Goal: Find specific page/section: Find specific page/section

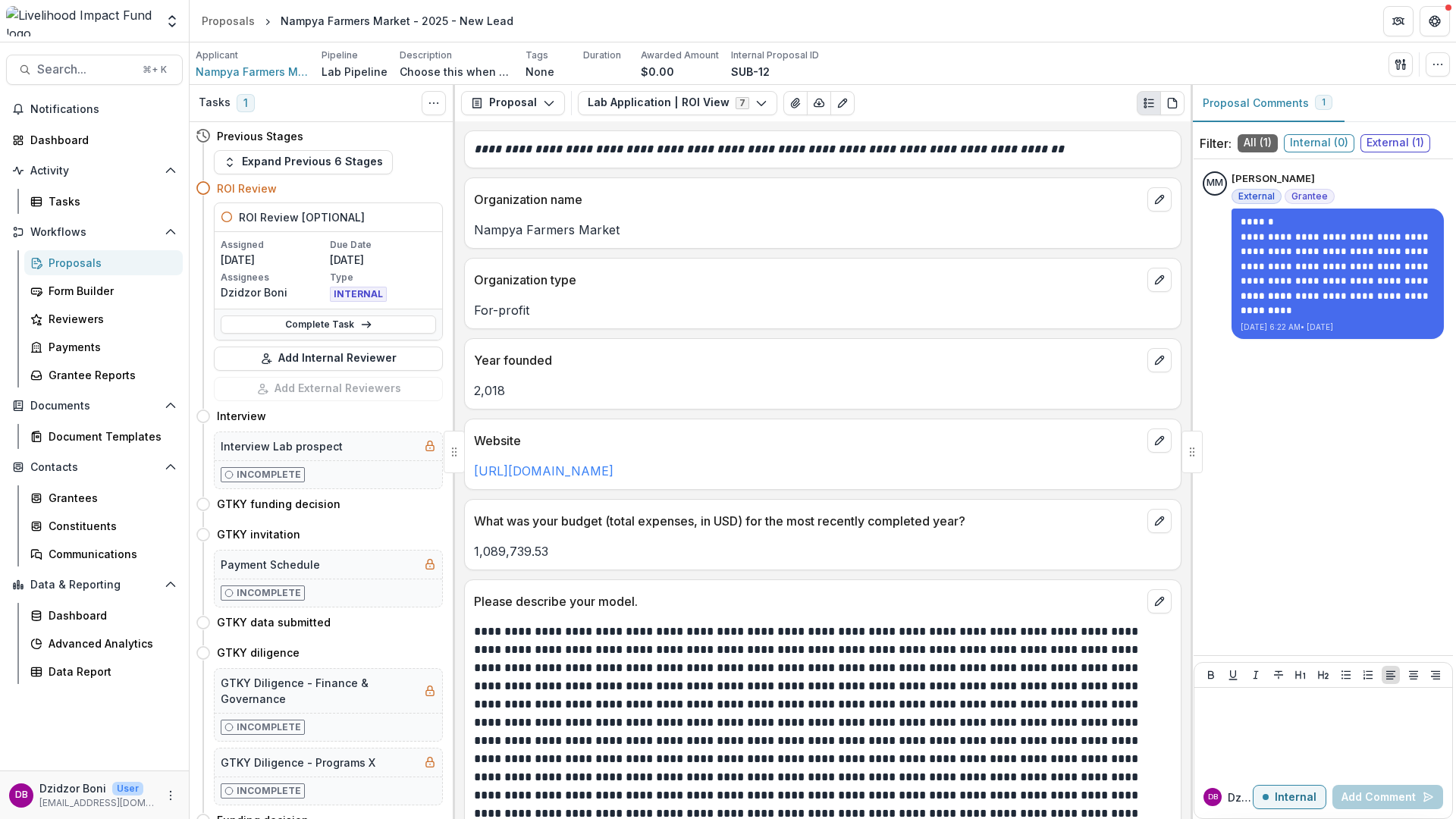
scroll to position [249, 0]
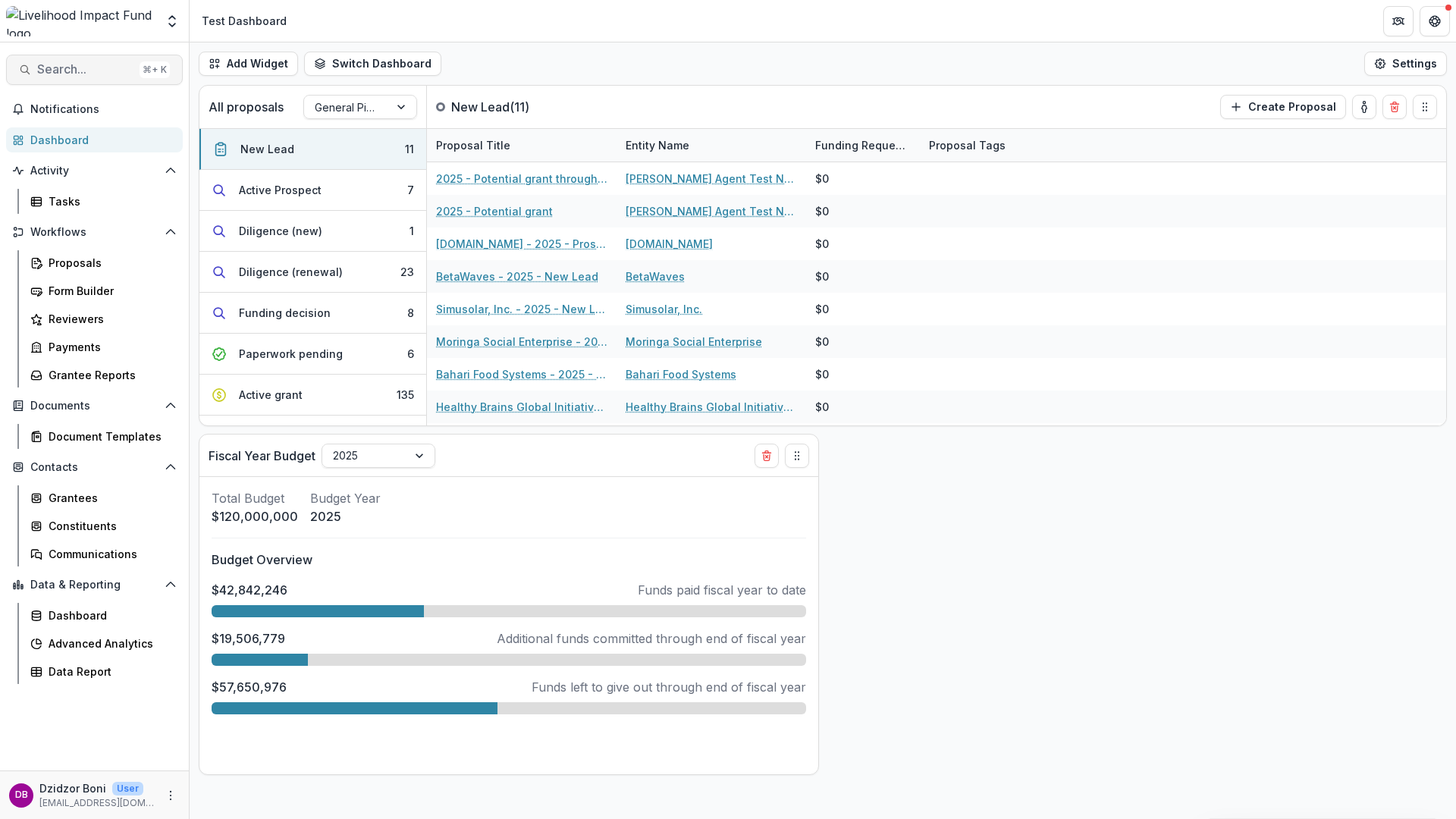
click at [75, 74] on span "Search..." at bounding box center [85, 69] width 97 height 14
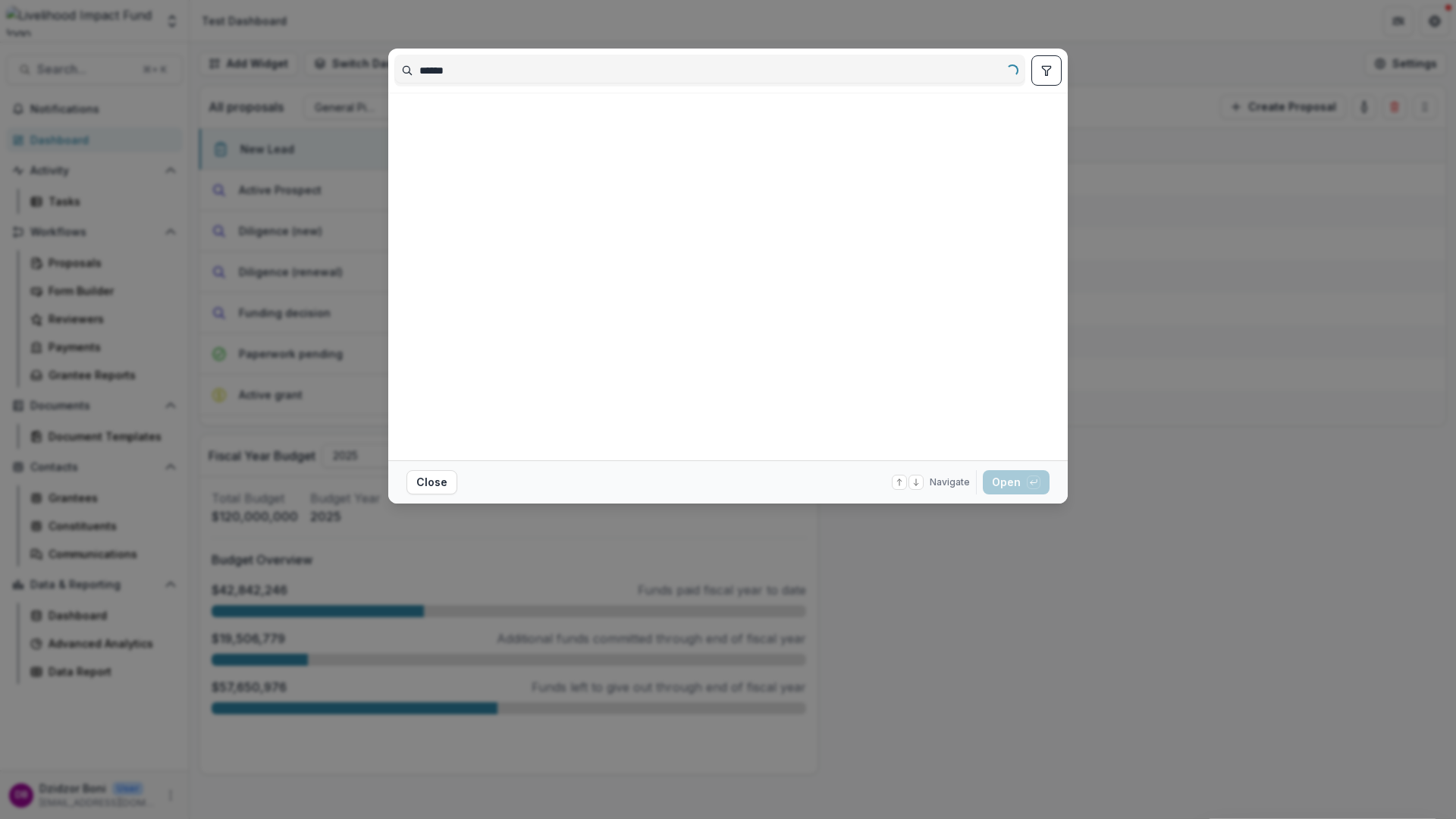
type input "******"
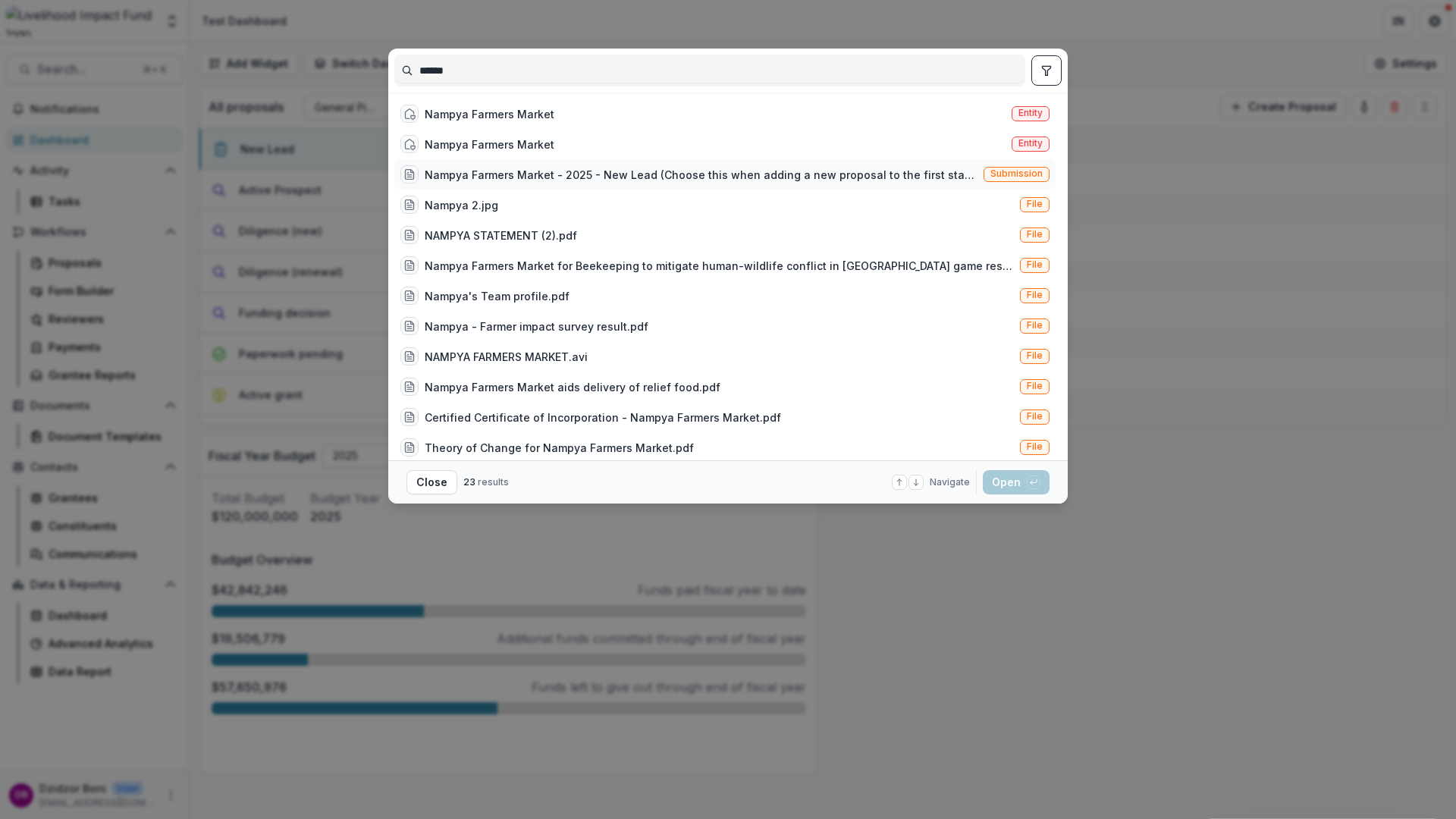
click at [606, 179] on div "Nampya Farmers Market - 2025 - New Lead (Choose this when adding a new proposal…" at bounding box center [701, 174] width 553 height 16
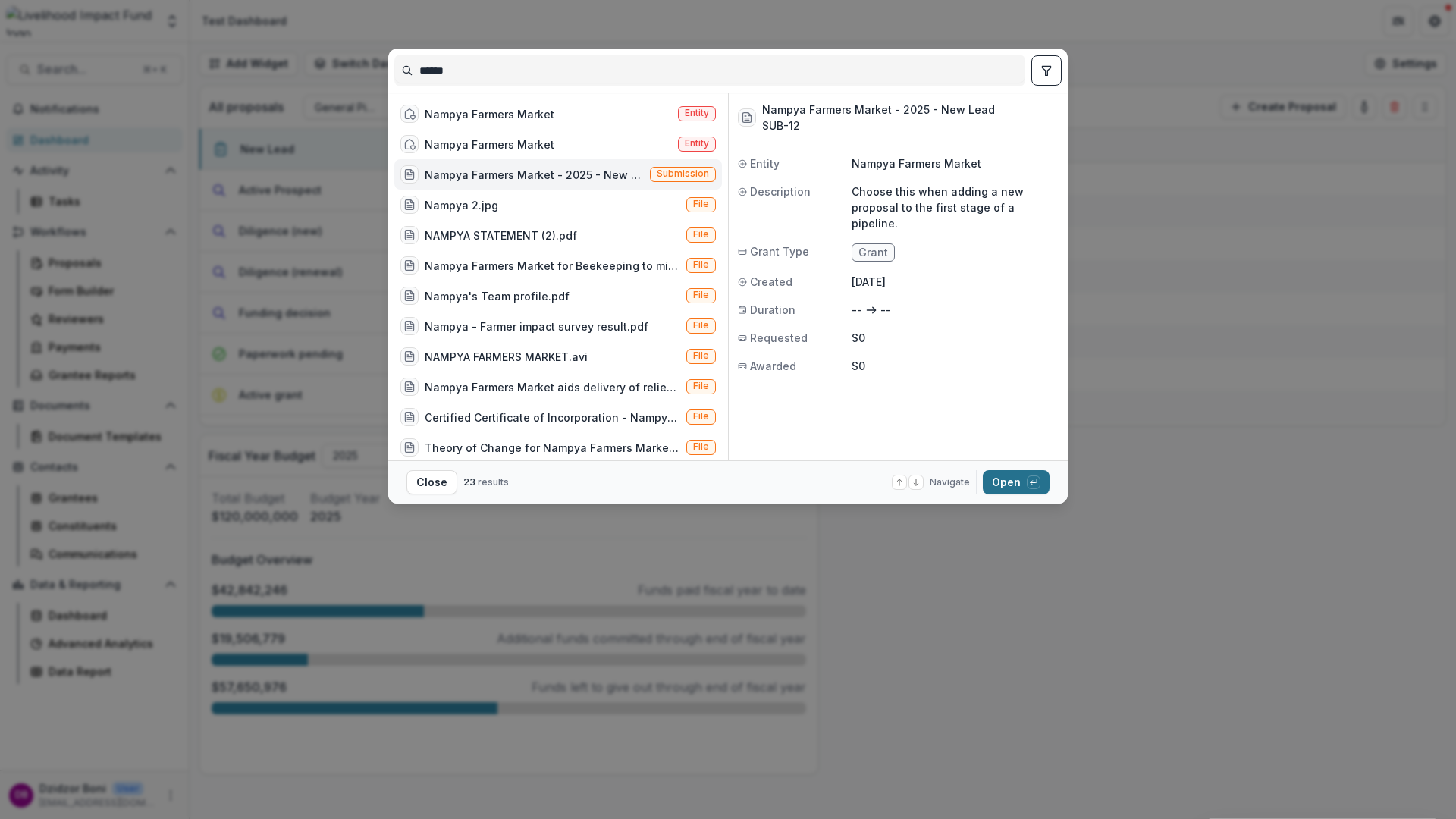
click at [1017, 484] on button "Open with enter key" at bounding box center [1016, 482] width 67 height 24
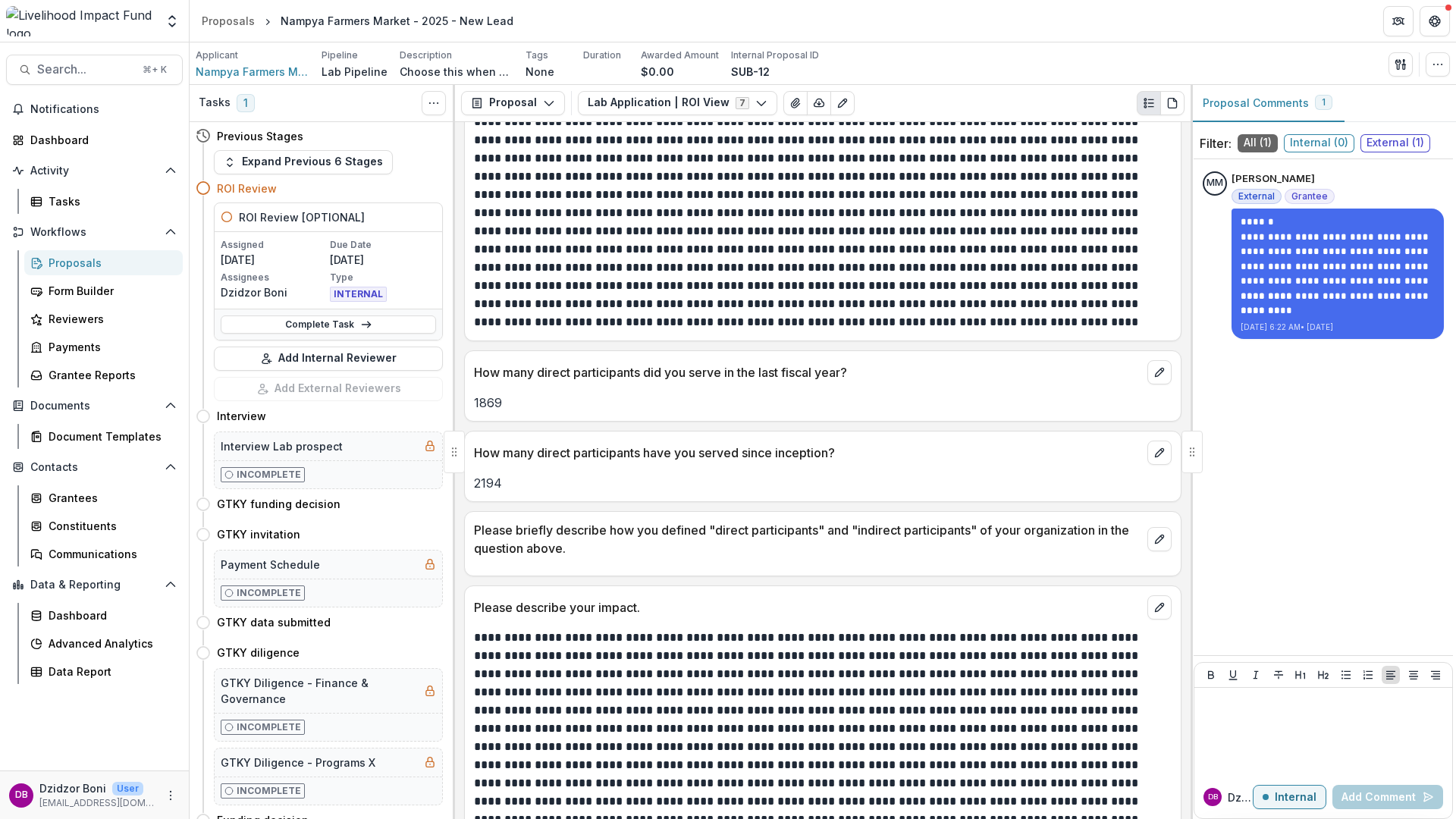
scroll to position [657, 0]
